Goal: Answer question/provide support: Share knowledge or assist other users

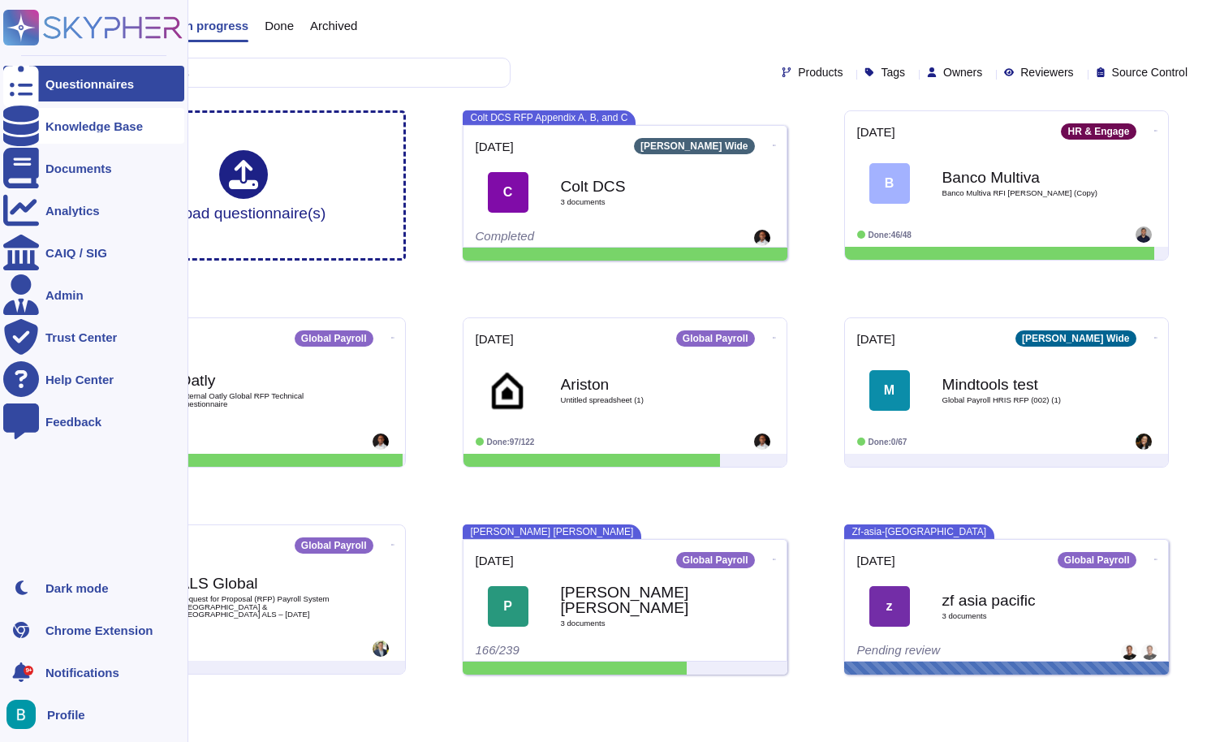
click at [64, 123] on div "Knowledge Base" at bounding box center [93, 126] width 97 height 12
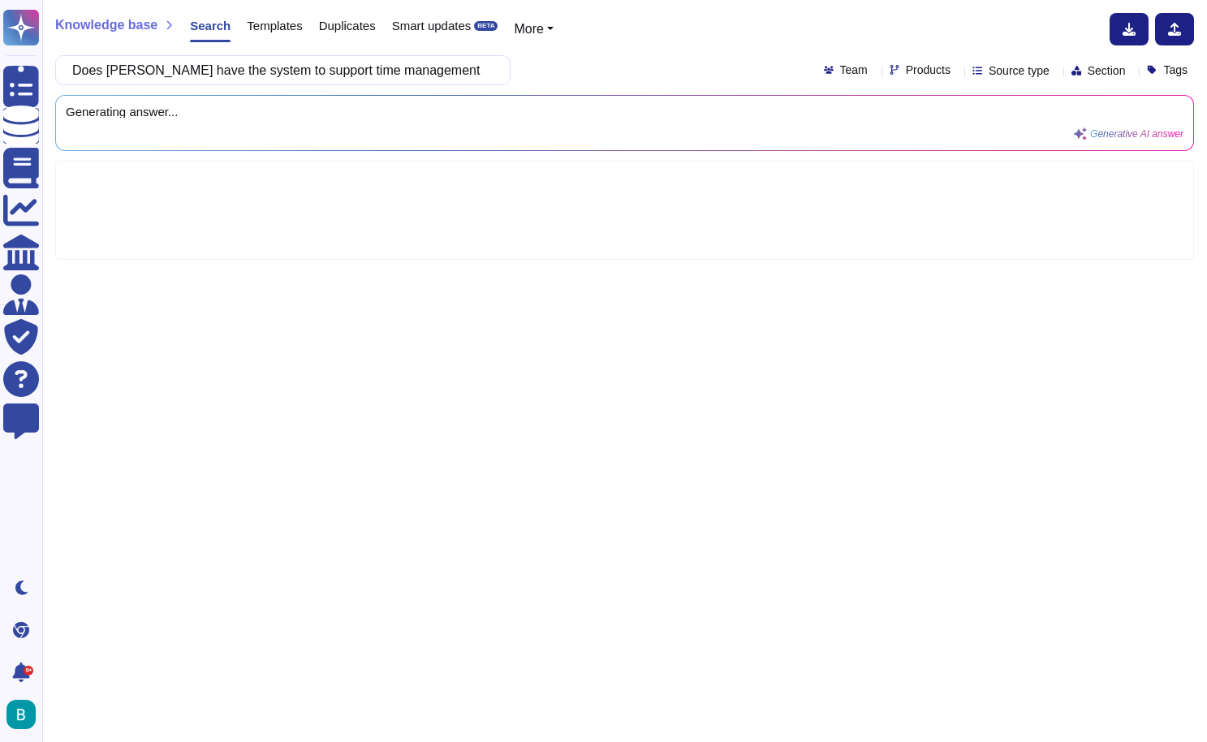
scroll to position [0, 287]
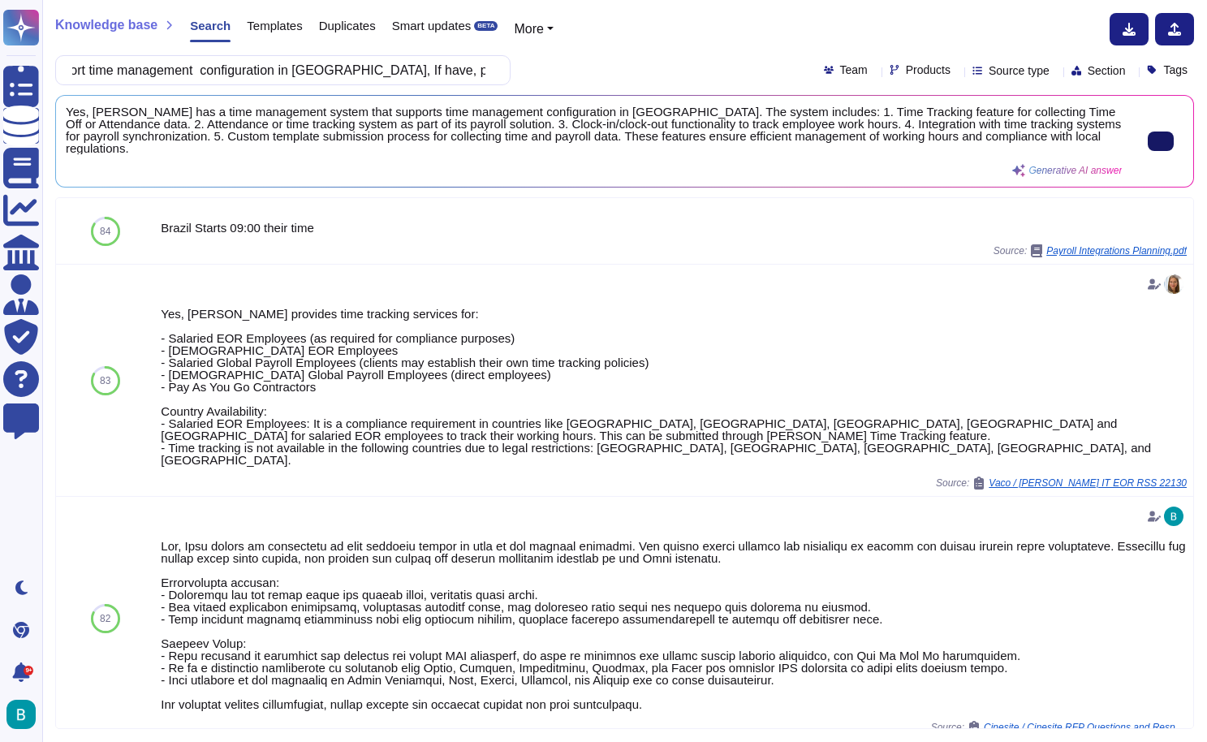
click at [1162, 142] on button at bounding box center [1161, 141] width 26 height 19
click at [494, 68] on div "Does [PERSON_NAME] have the system to support time management configuration in …" at bounding box center [282, 70] width 455 height 30
click at [457, 64] on input "Does [PERSON_NAME] have the system to support time management configuration in …" at bounding box center [278, 70] width 429 height 28
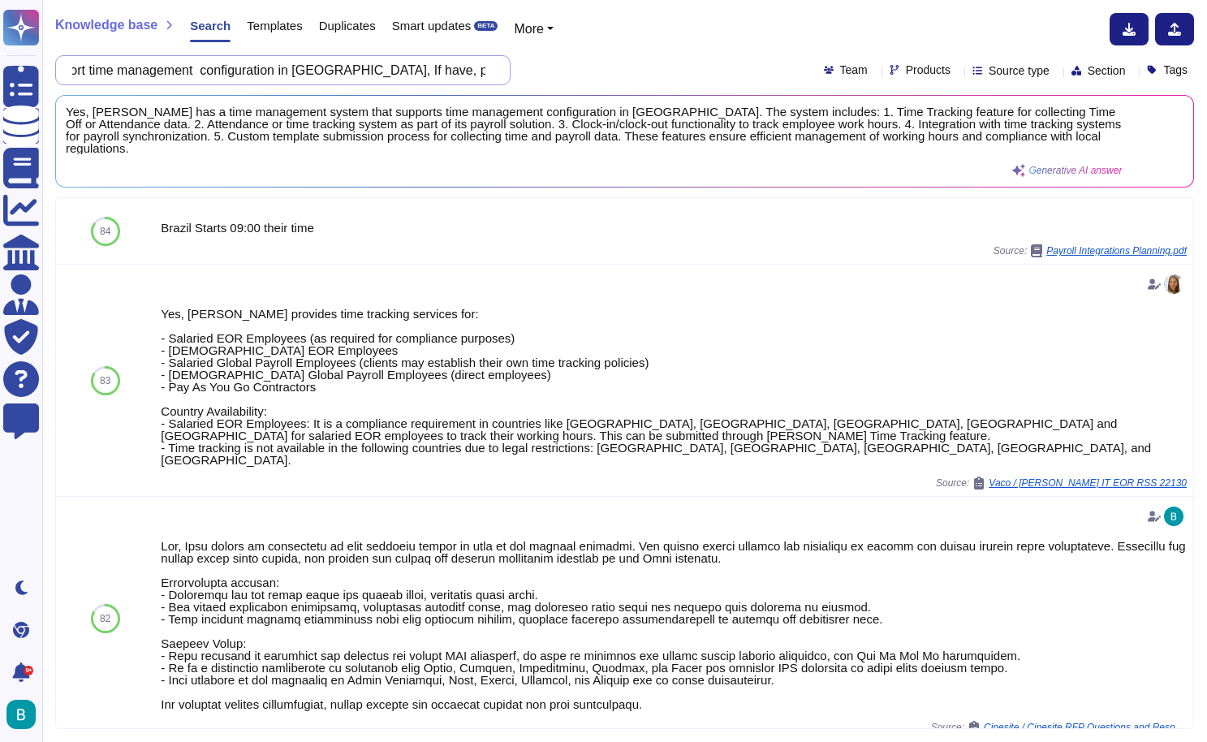
click at [457, 64] on input "Does [PERSON_NAME] have the system to support time management configuration in …" at bounding box center [278, 70] width 429 height 28
paste input "we have the system to support benefits management"
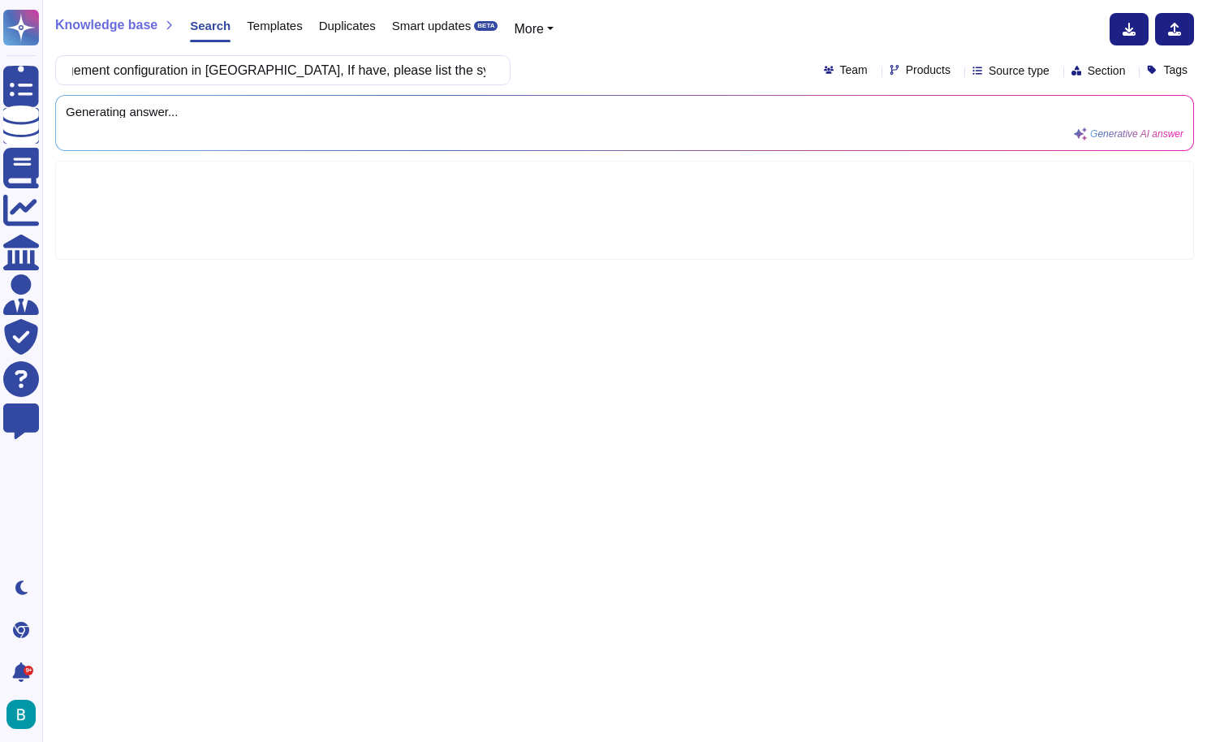
click at [585, 63] on div "Do we have the system to support benefits management configuration in [GEOGRAPH…" at bounding box center [624, 70] width 1139 height 30
drag, startPoint x: 149, startPoint y: 69, endPoint x: 122, endPoint y: 69, distance: 26.8
click at [122, 69] on input "Do we have the system to support benefits management configuration in [GEOGRAPH…" at bounding box center [278, 70] width 429 height 28
drag, startPoint x: 176, startPoint y: 69, endPoint x: 98, endPoint y: 75, distance: 78.1
click at [97, 75] on input "Do we have the system to support benefits management configuration in [GEOGRAPH…" at bounding box center [278, 70] width 429 height 28
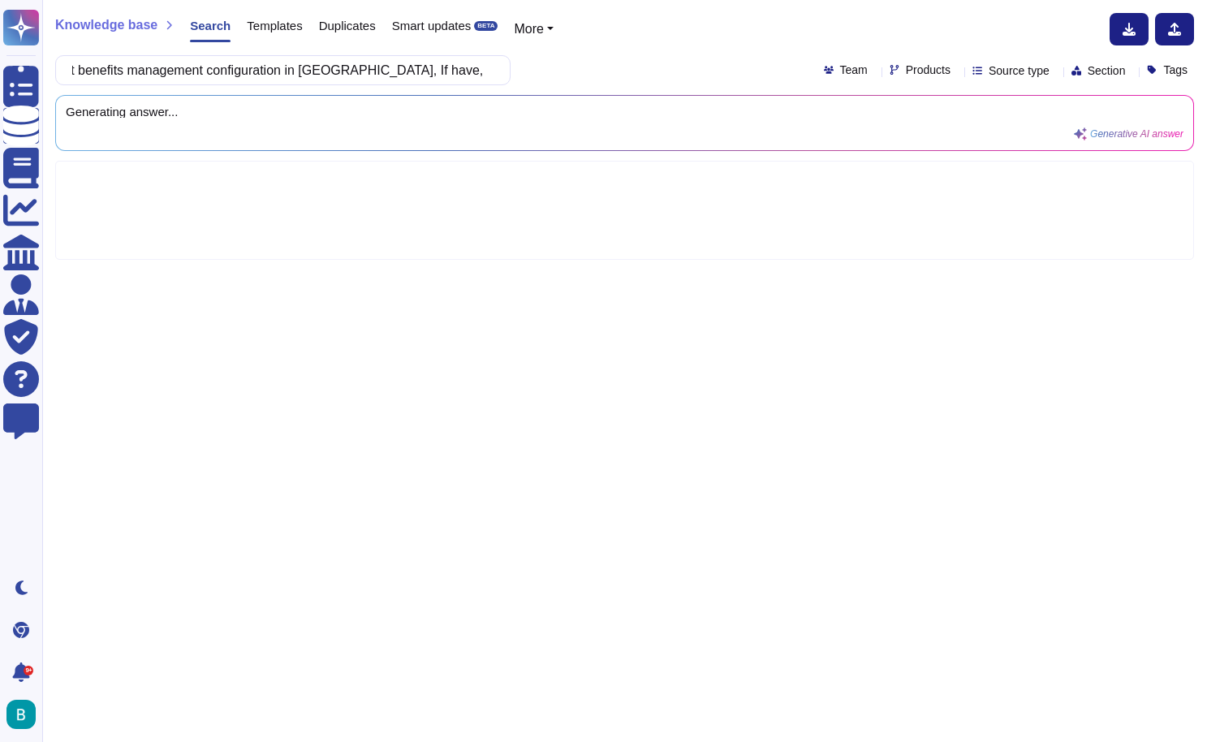
click at [631, 77] on div "Does [PERSON_NAME] have a system to support benefits management configuration i…" at bounding box center [624, 70] width 1139 height 30
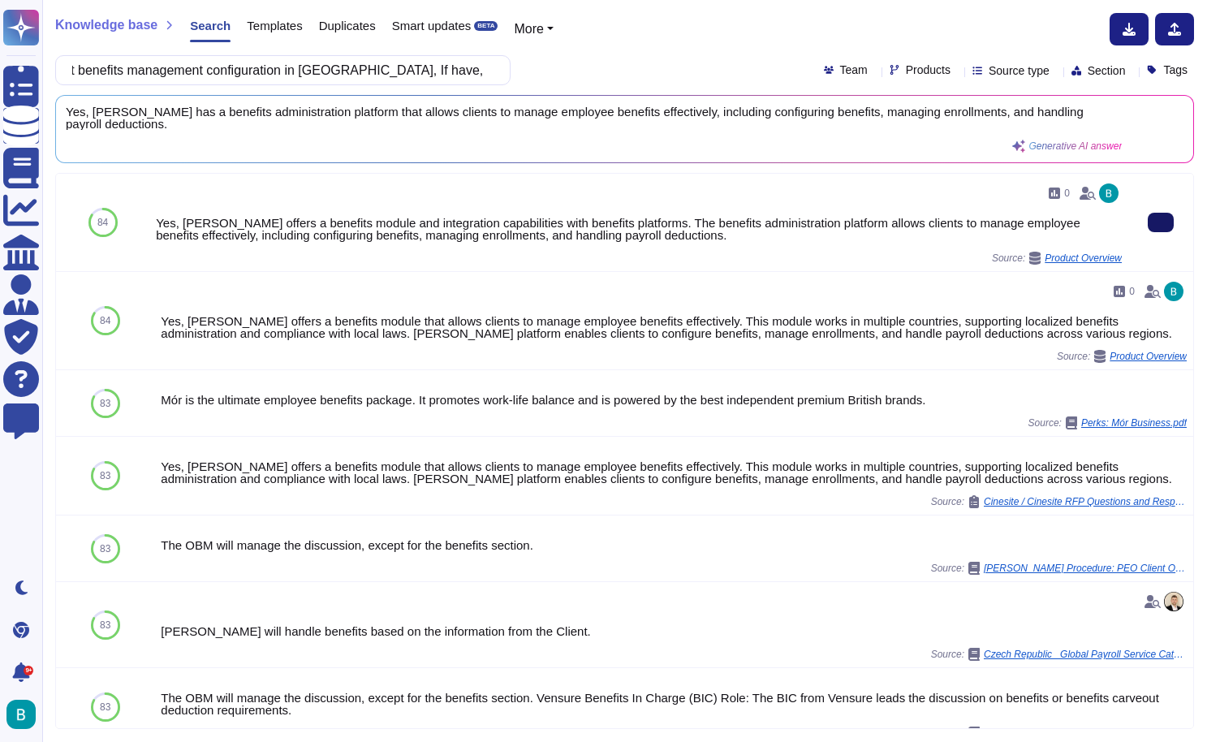
click at [1149, 213] on button at bounding box center [1161, 222] width 26 height 19
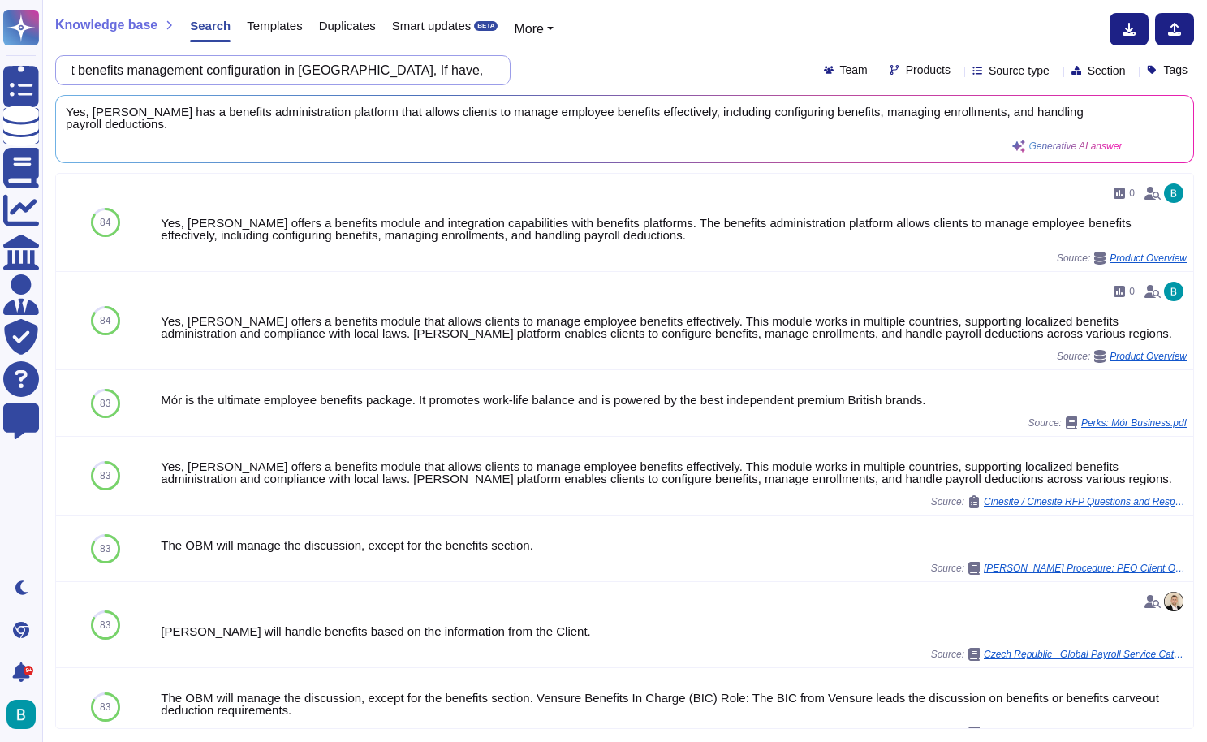
click at [454, 71] on input "Does [PERSON_NAME] have a system to support benefits management configuration i…" at bounding box center [278, 70] width 429 height 28
paste input "Please list the main functionalities for benefits management, for example, depe…"
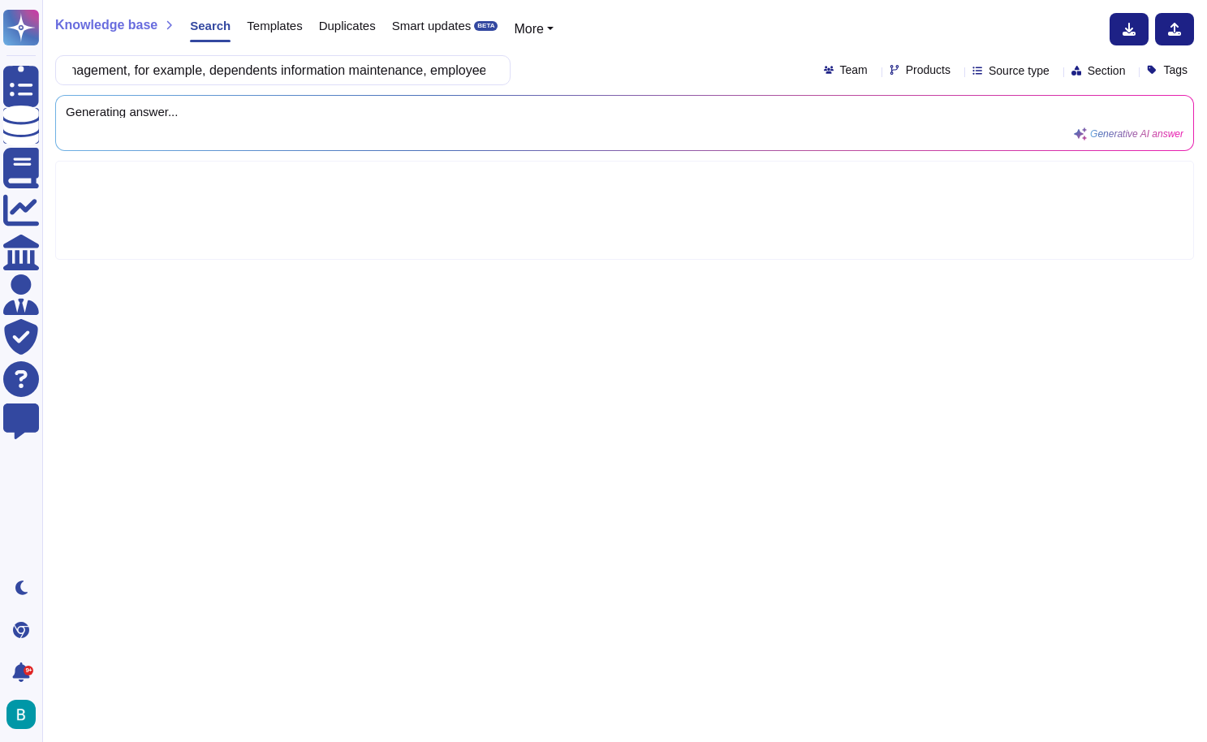
click at [621, 53] on div "Knowledge base Search Templates Duplicates Smart updates BETA More Please list …" at bounding box center [624, 371] width 1165 height 742
click at [971, 2] on div "Knowledge base Search Templates Duplicates Smart updates BETA More Please list …" at bounding box center [624, 371] width 1165 height 742
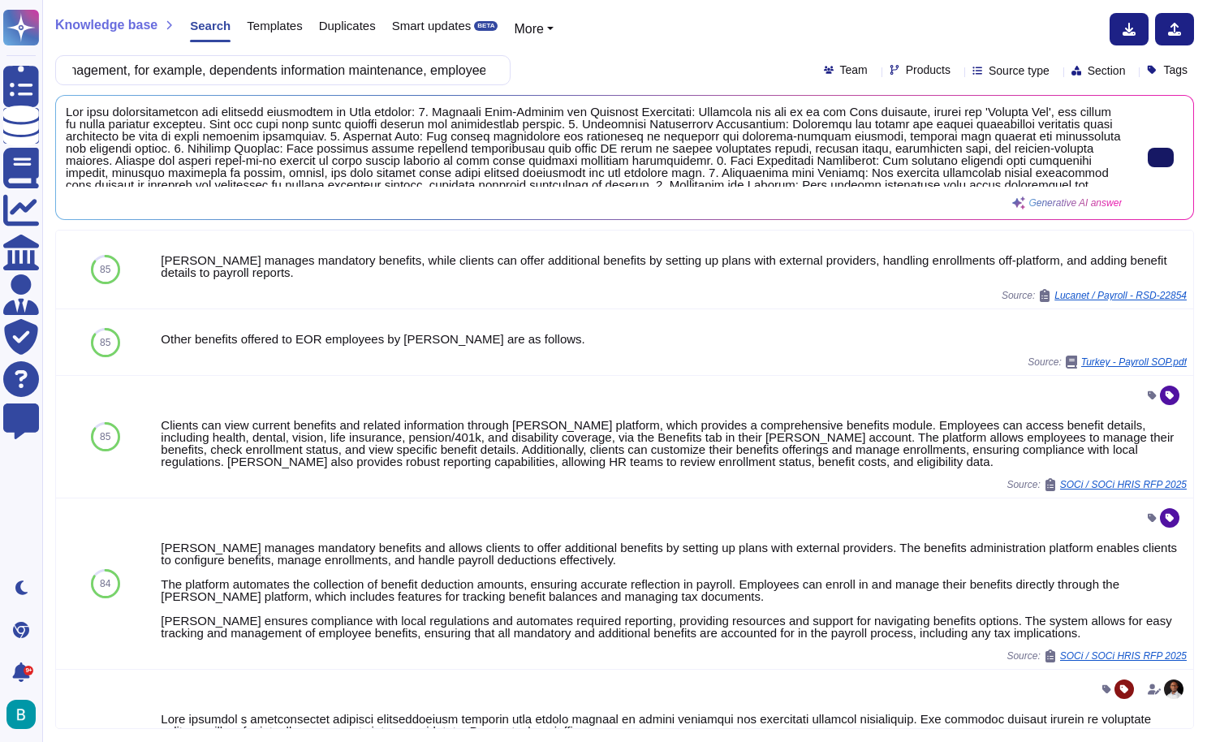
click at [1159, 167] on button at bounding box center [1161, 157] width 26 height 19
click at [482, 71] on input "Please list the main functionalities for benefits management, for example, depe…" at bounding box center [278, 70] width 429 height 28
paste input "Could you provide the service for data migration from Apdata to [GEOGRAPHIC_DAT…"
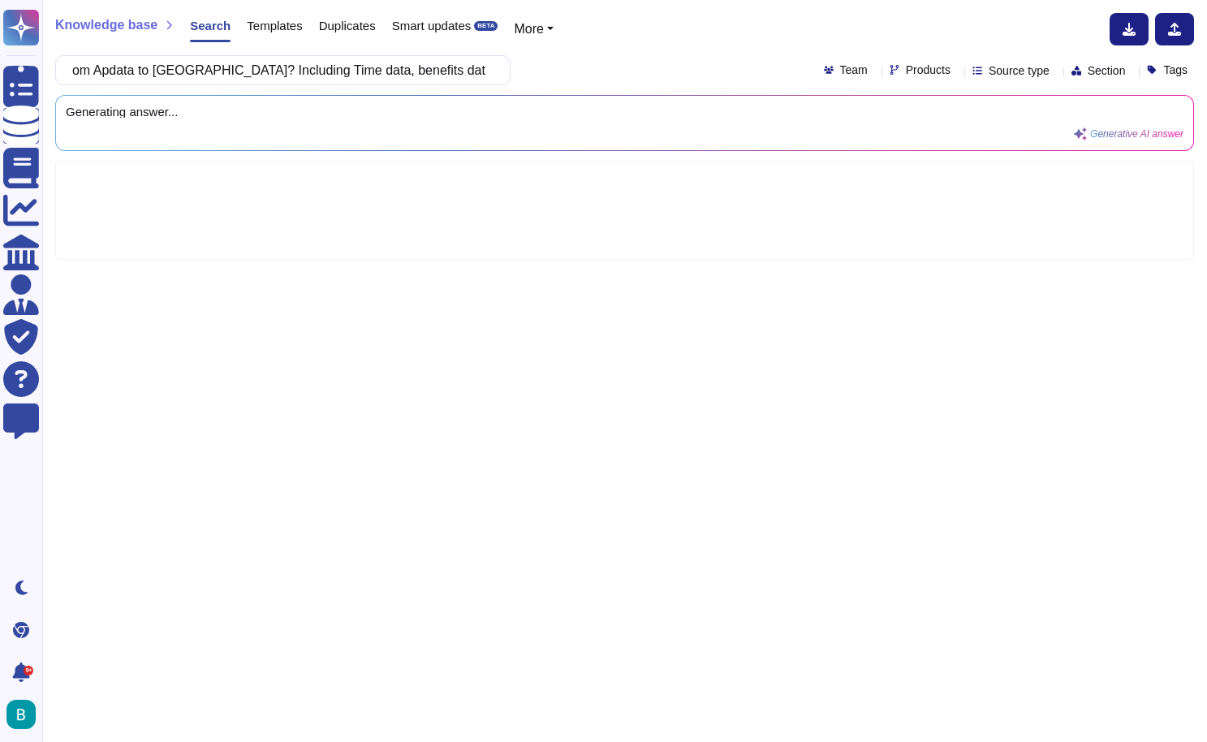
type input "Could you provide the service for data migration from Apdata to [GEOGRAPHIC_DAT…"
click at [692, 66] on div "Could you provide the service for data migration from Apdata to [GEOGRAPHIC_DAT…" at bounding box center [624, 70] width 1139 height 30
